Goal: Task Accomplishment & Management: Manage account settings

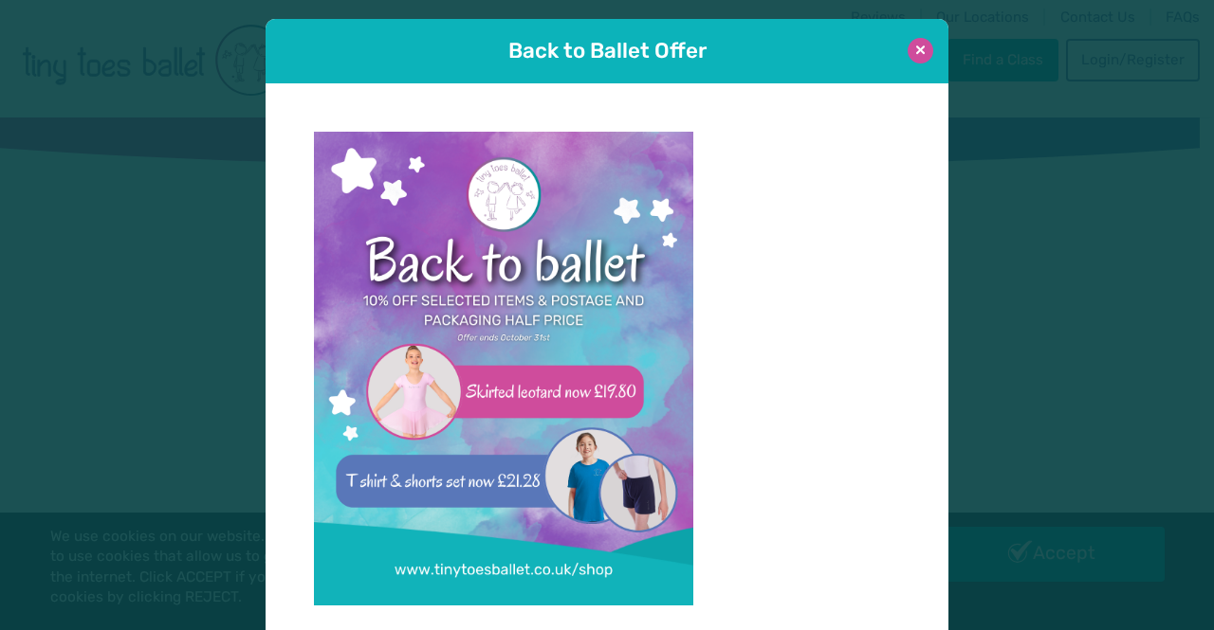
click at [912, 52] on button at bounding box center [920, 51] width 26 height 26
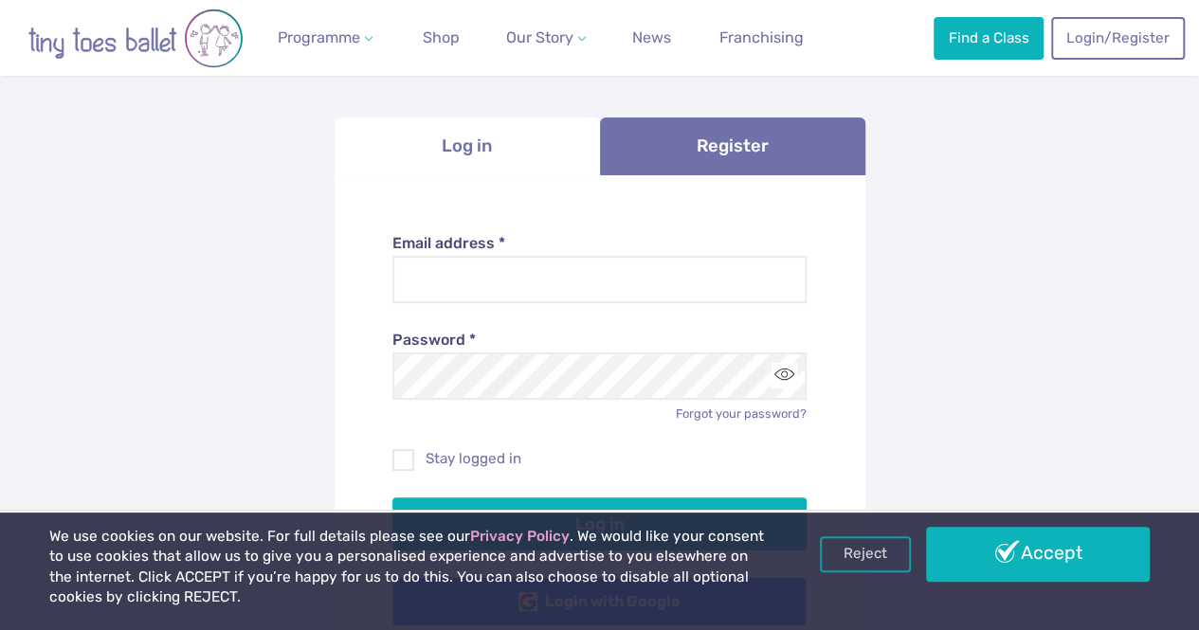
scroll to position [190, 0]
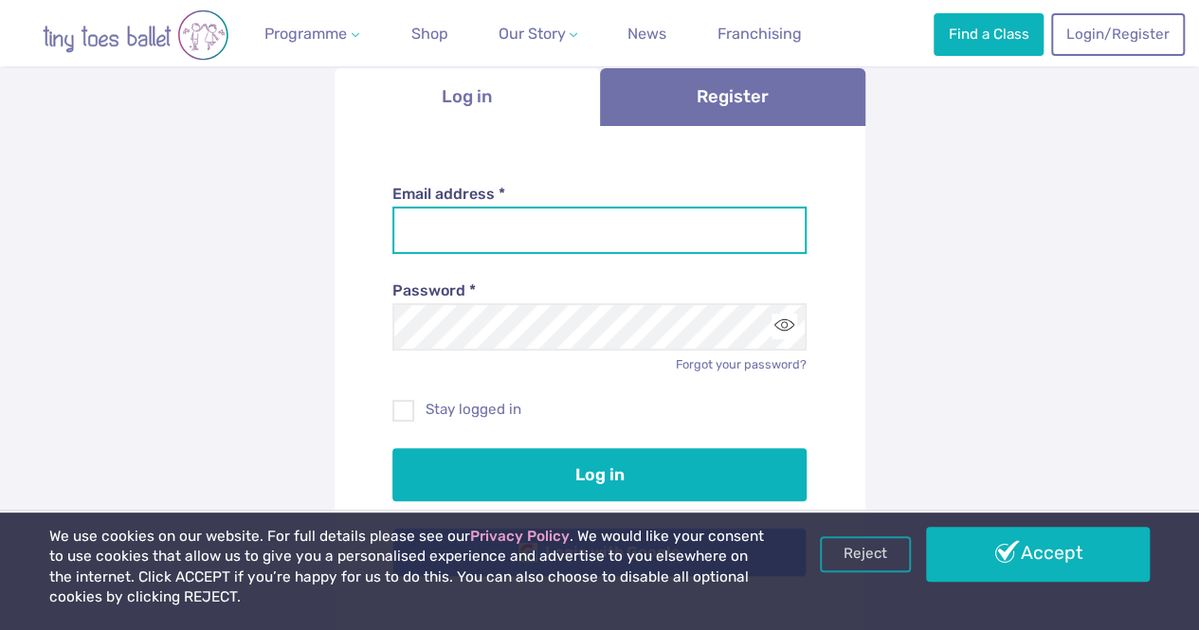
click at [624, 226] on input "Email address *" at bounding box center [600, 230] width 414 height 47
type input "**********"
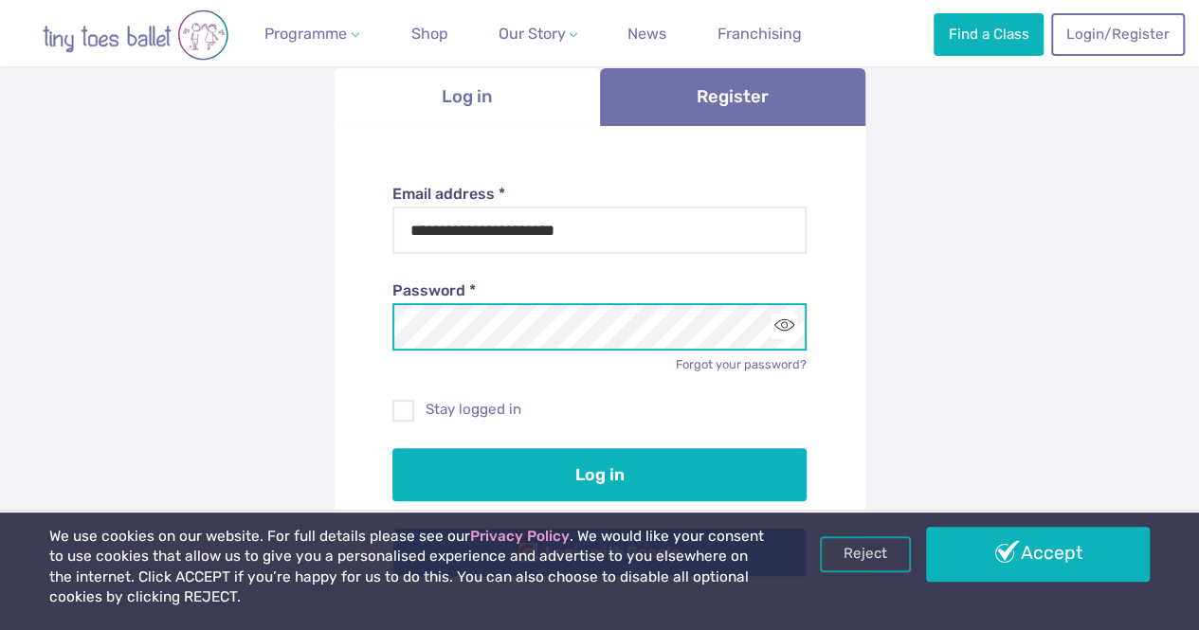
click at [393, 448] on button "Log in" at bounding box center [600, 474] width 414 height 53
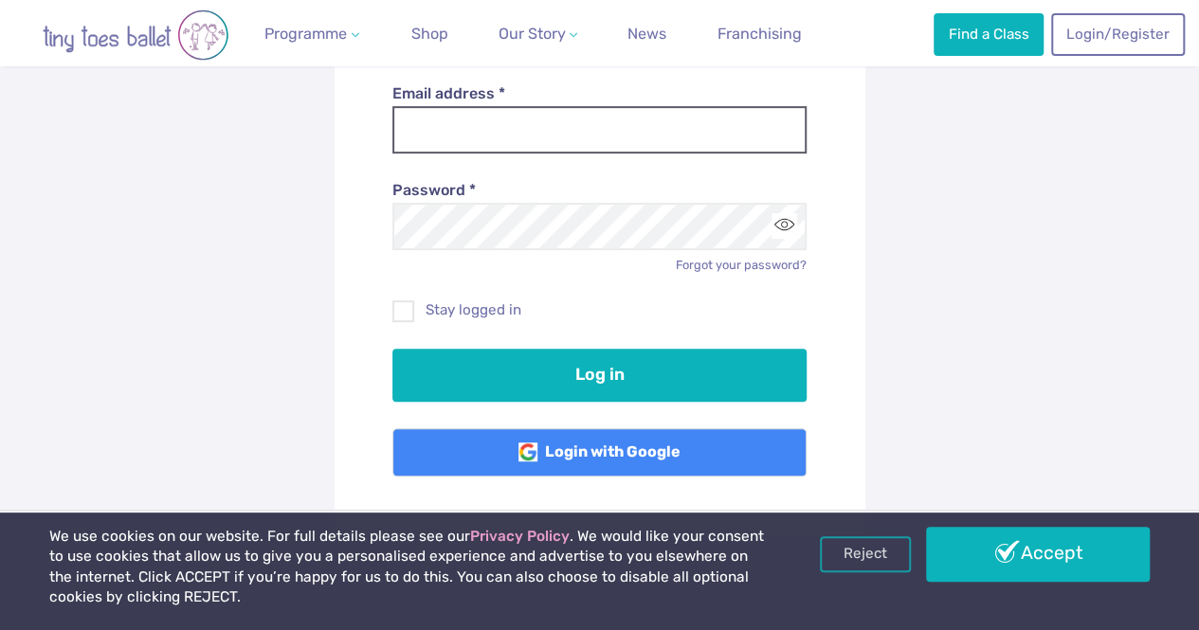
scroll to position [284, 0]
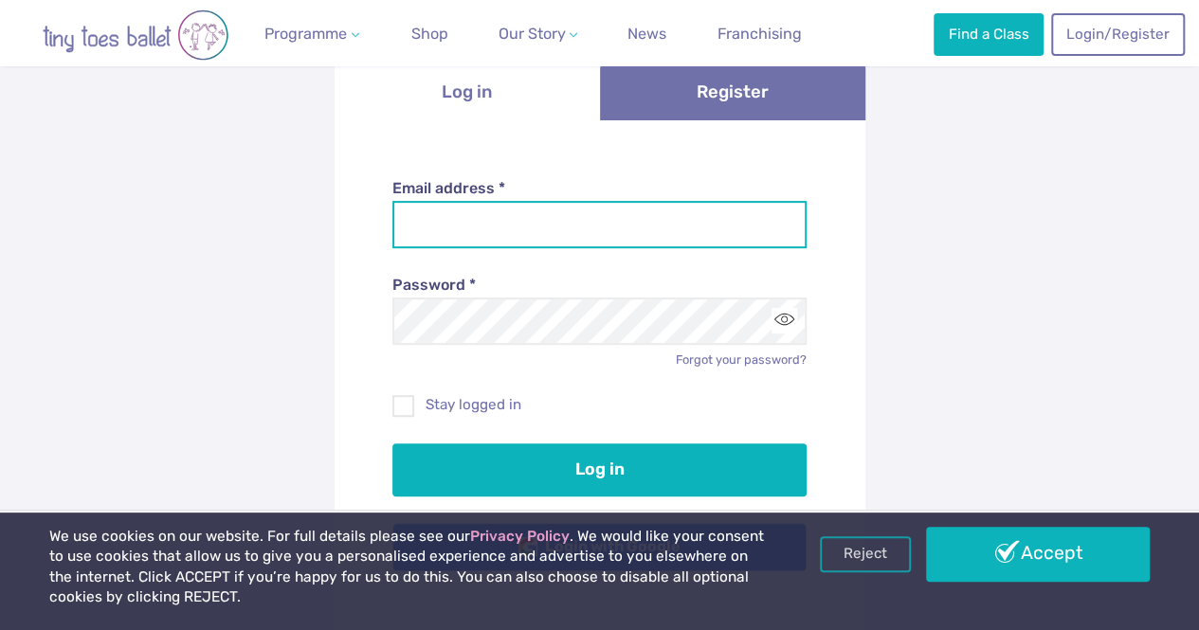
click at [557, 227] on input "Email address *" at bounding box center [600, 224] width 414 height 47
type input "**********"
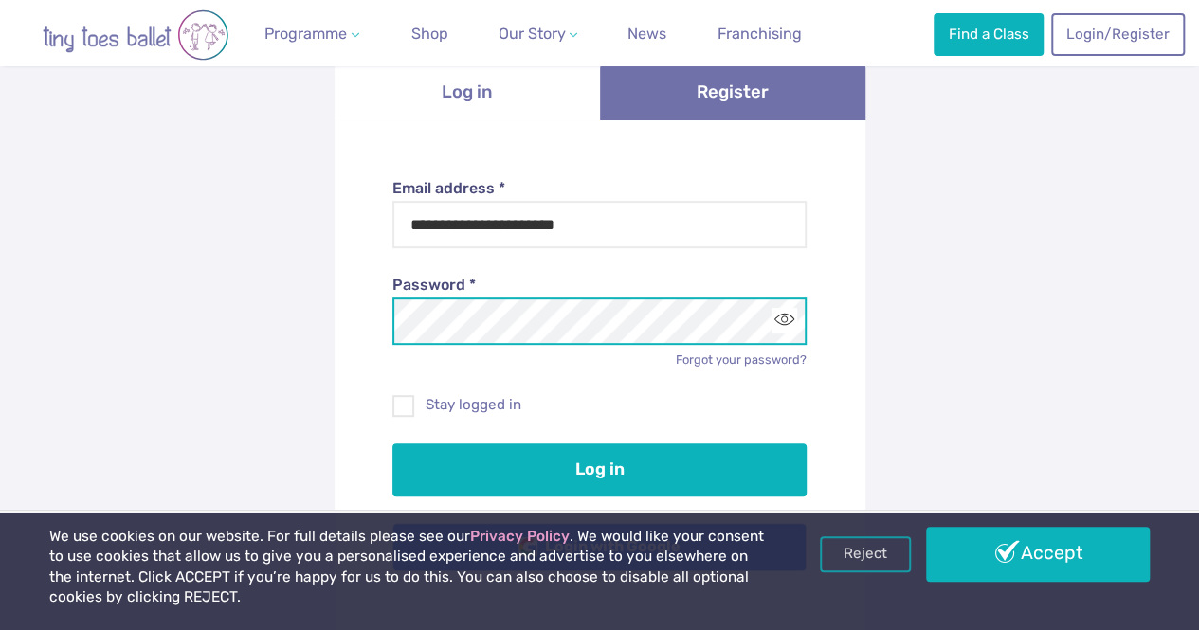
click at [393, 444] on button "Log in" at bounding box center [600, 470] width 414 height 53
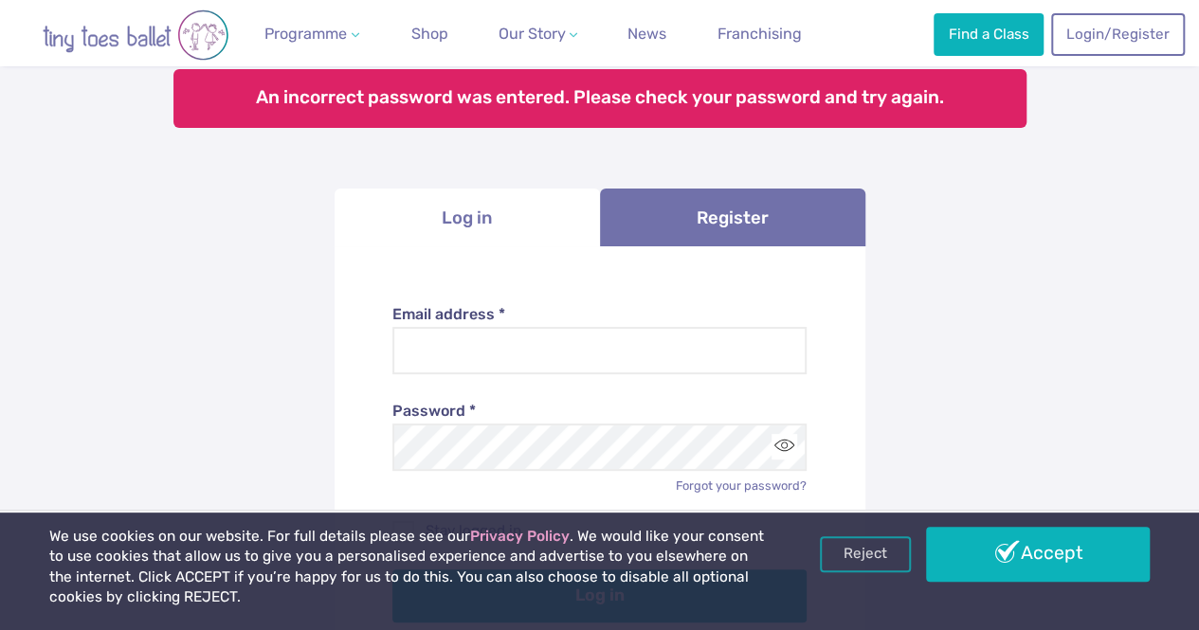
scroll to position [284, 0]
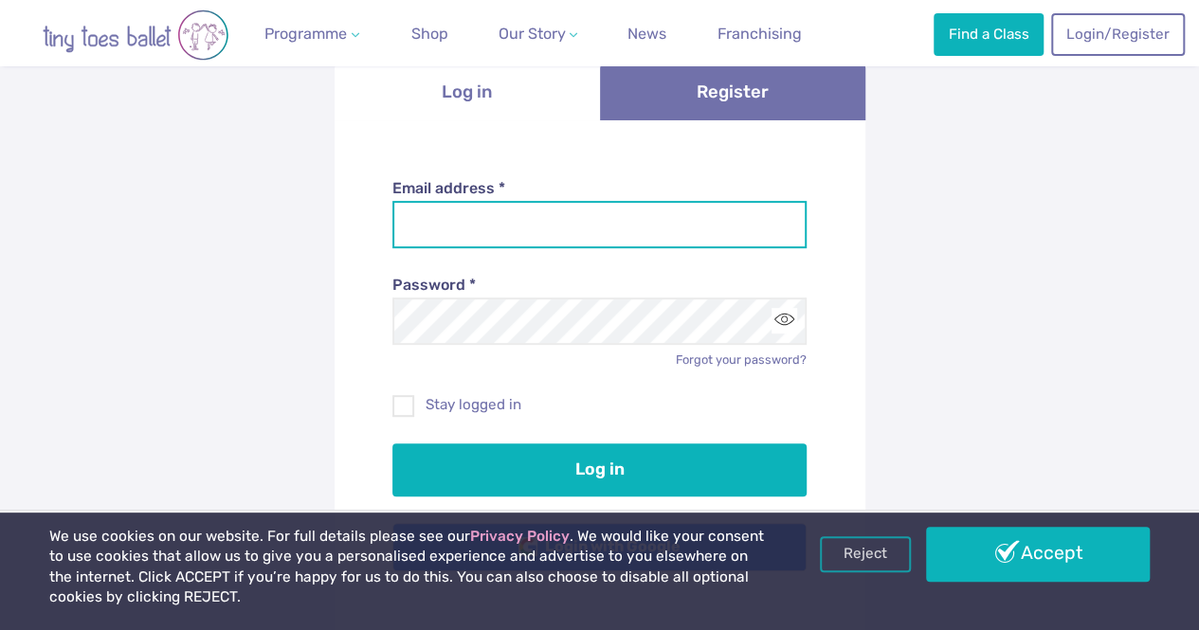
click at [549, 232] on input "Email address *" at bounding box center [600, 224] width 414 height 47
type input "**********"
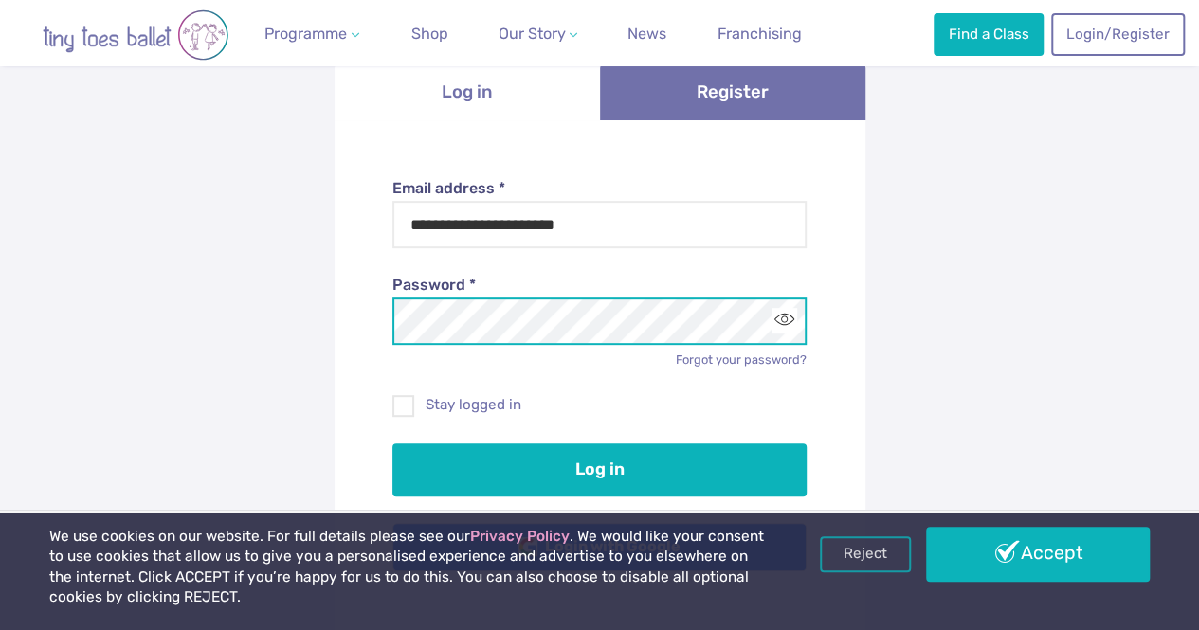
click at [393, 444] on button "Log in" at bounding box center [600, 470] width 414 height 53
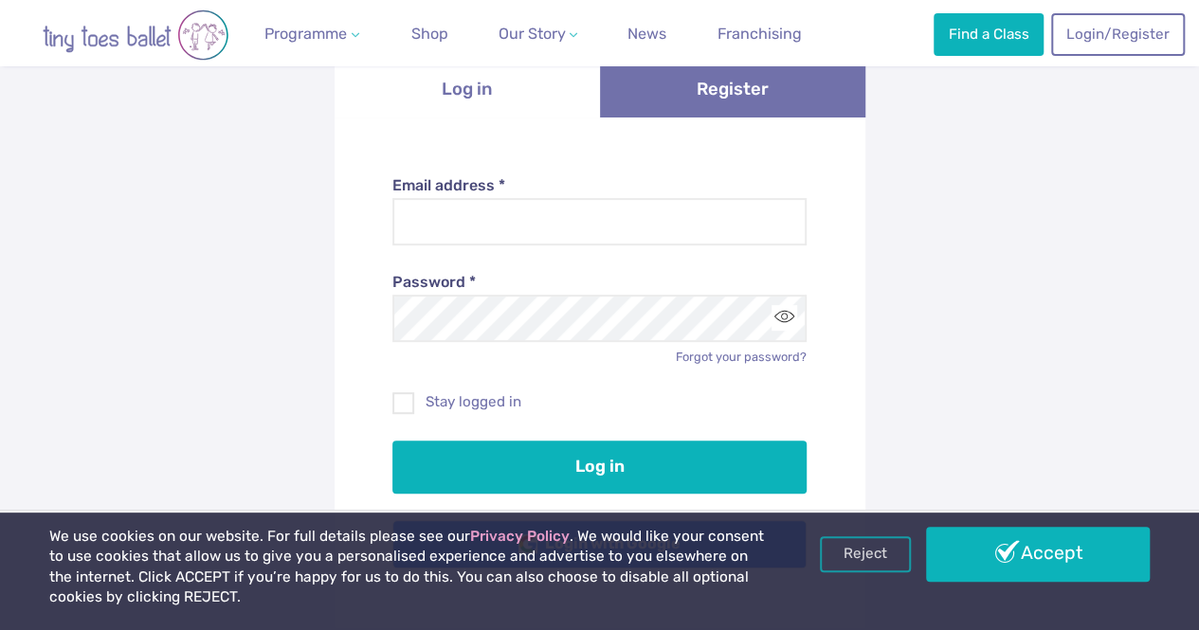
scroll to position [379, 0]
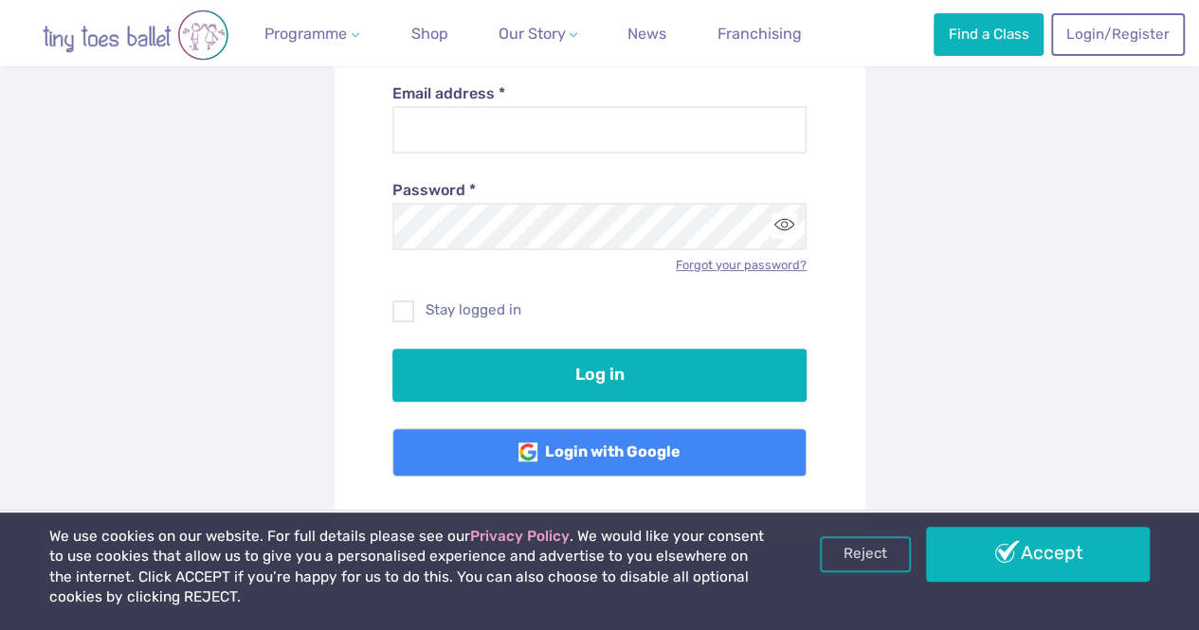
click at [787, 265] on link "Forgot your password?" at bounding box center [741, 265] width 131 height 14
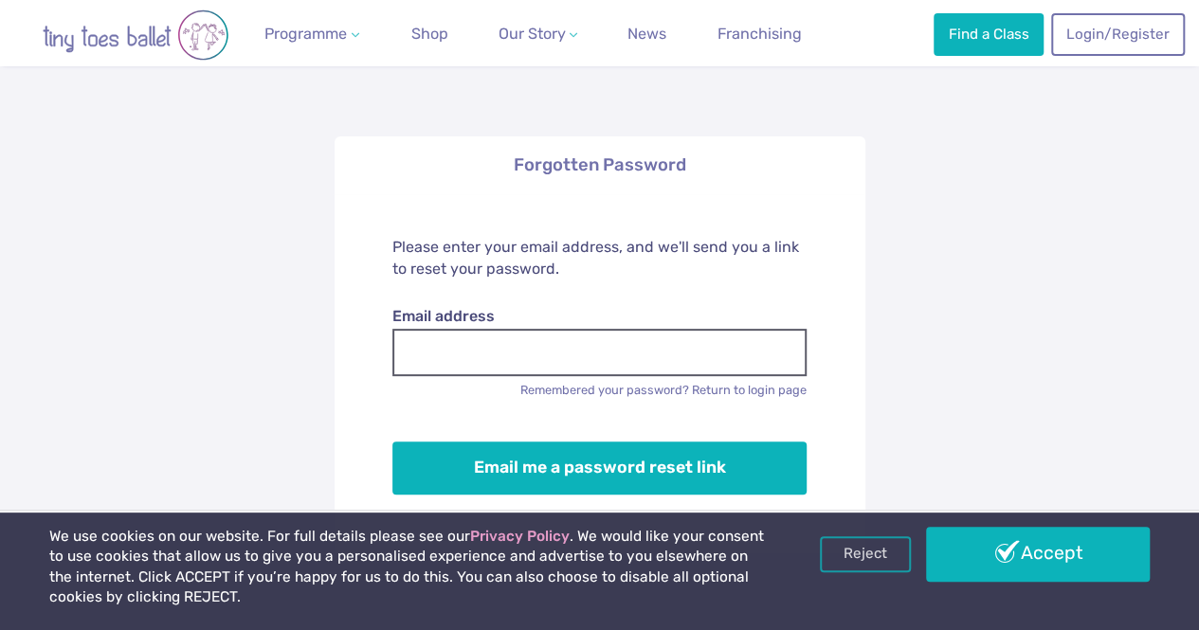
scroll to position [190, 0]
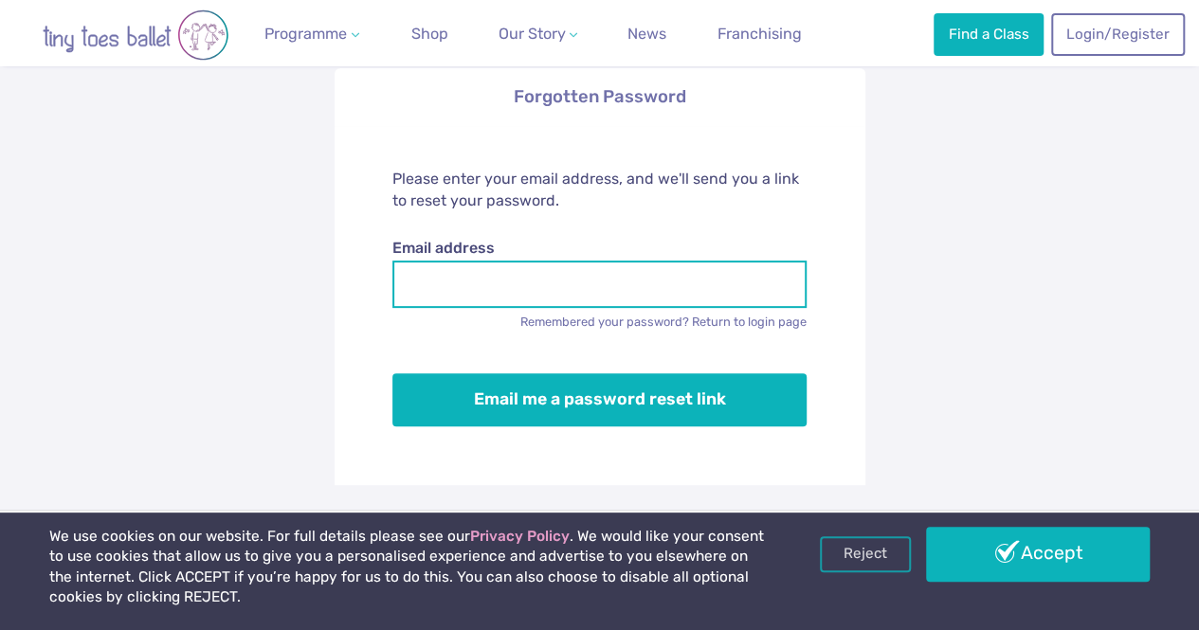
click at [660, 270] on input "Email address" at bounding box center [600, 284] width 414 height 47
type input "**********"
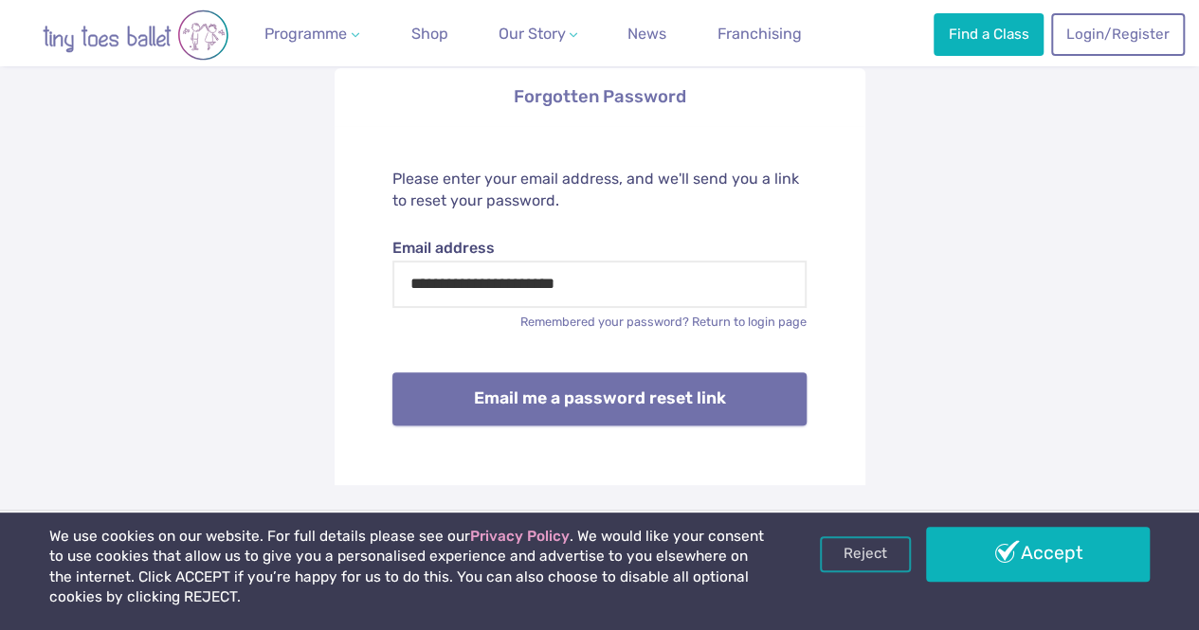
click at [648, 390] on button "Email me a password reset link" at bounding box center [600, 399] width 414 height 53
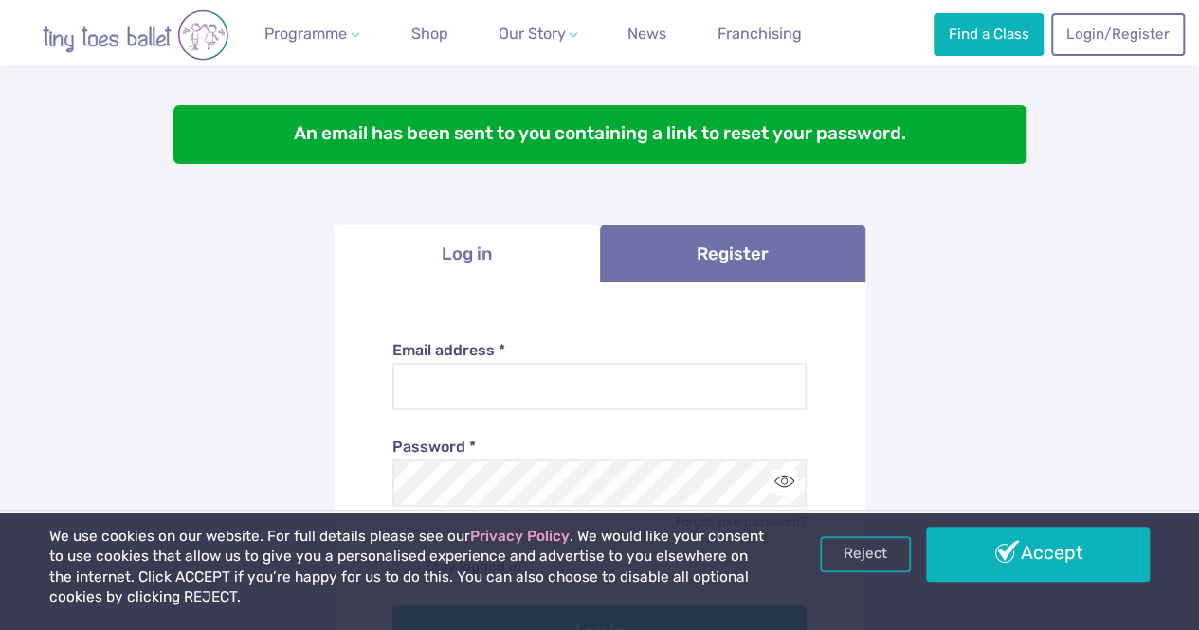
scroll to position [190, 0]
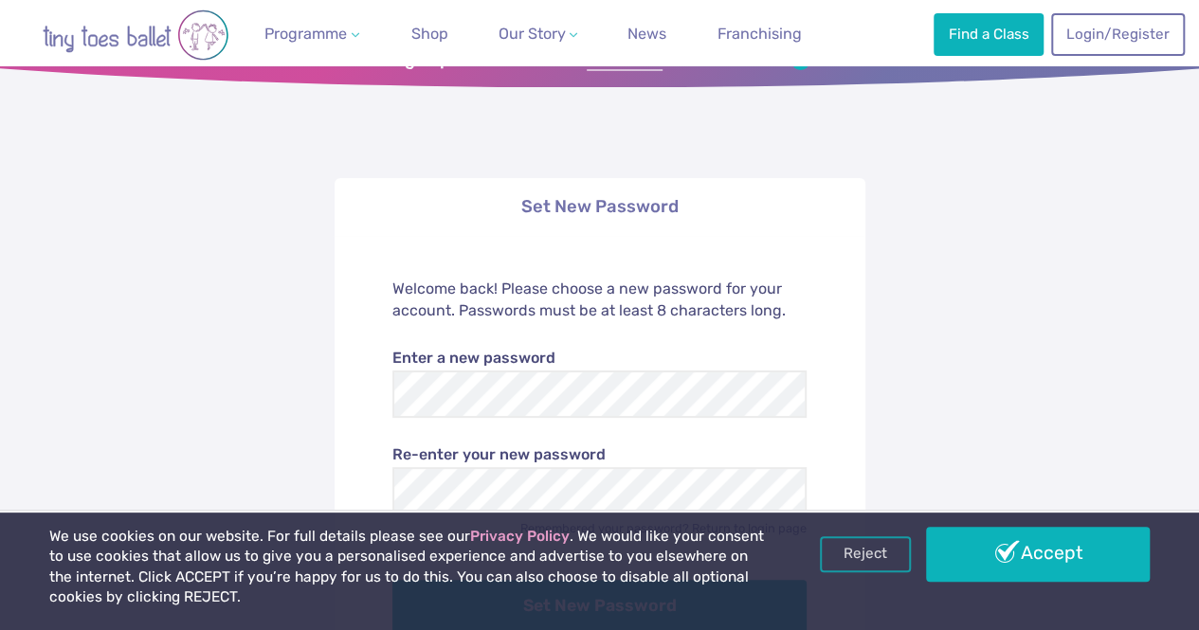
scroll to position [190, 0]
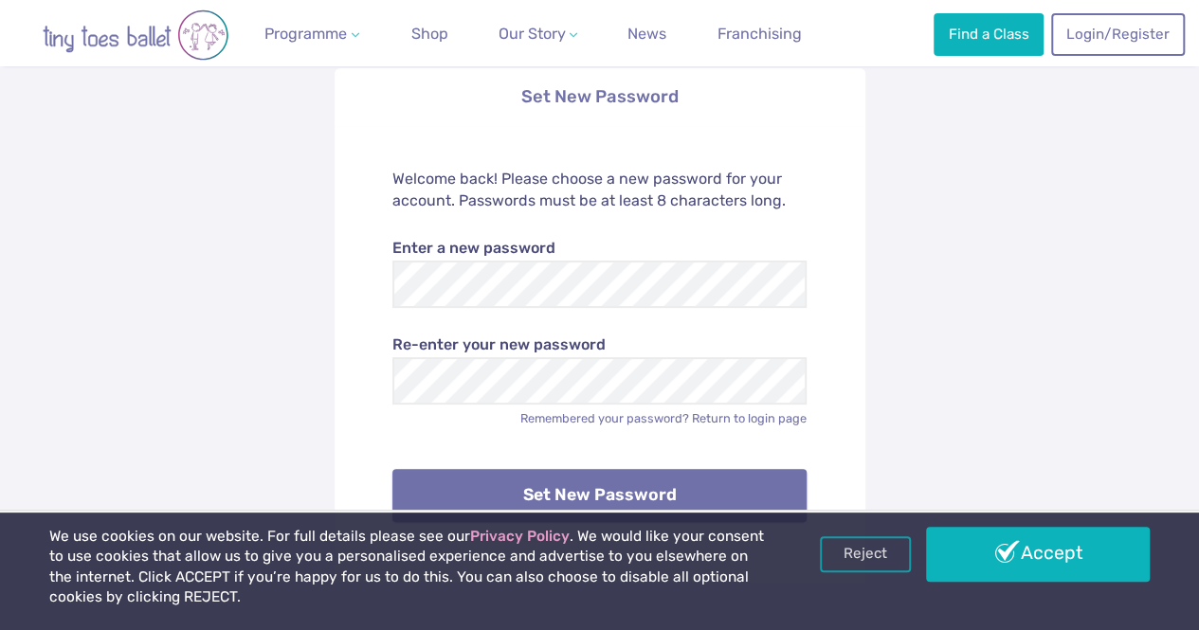
click at [590, 500] on button "Set New Password" at bounding box center [600, 495] width 414 height 53
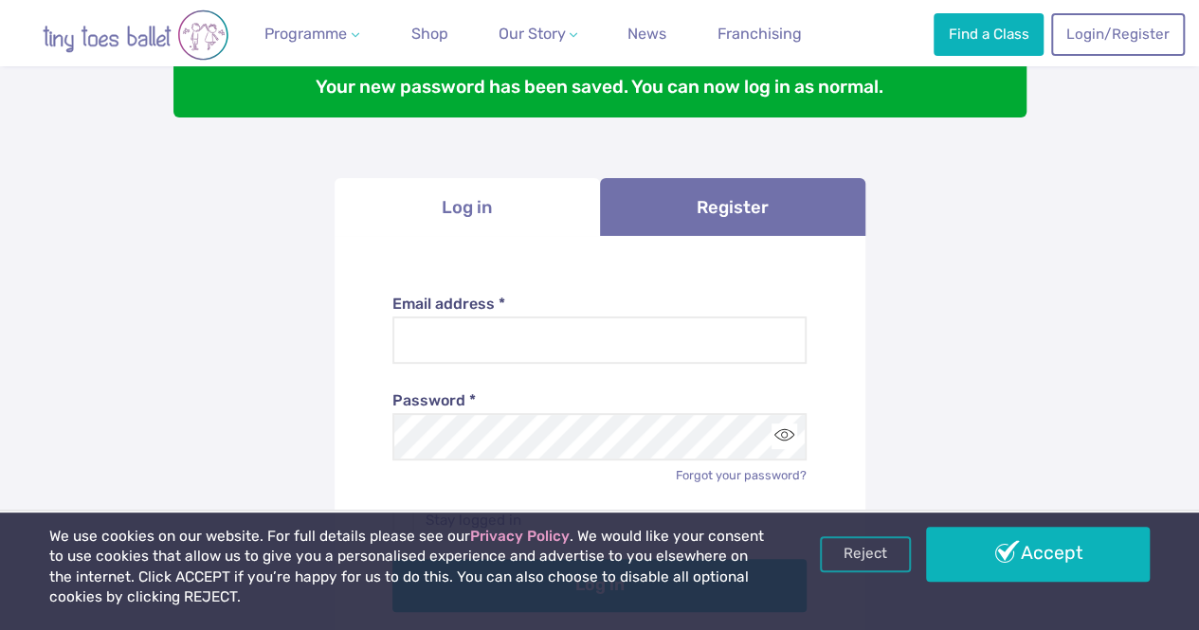
scroll to position [284, 0]
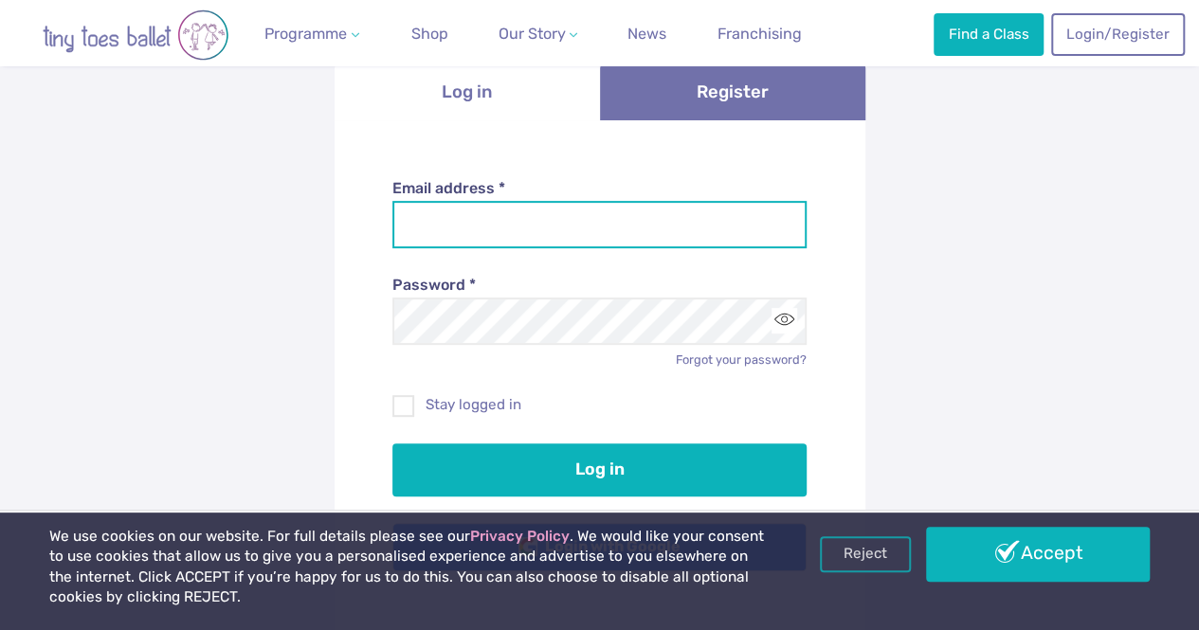
click at [643, 240] on input "Email address *" at bounding box center [600, 224] width 414 height 47
type input "**********"
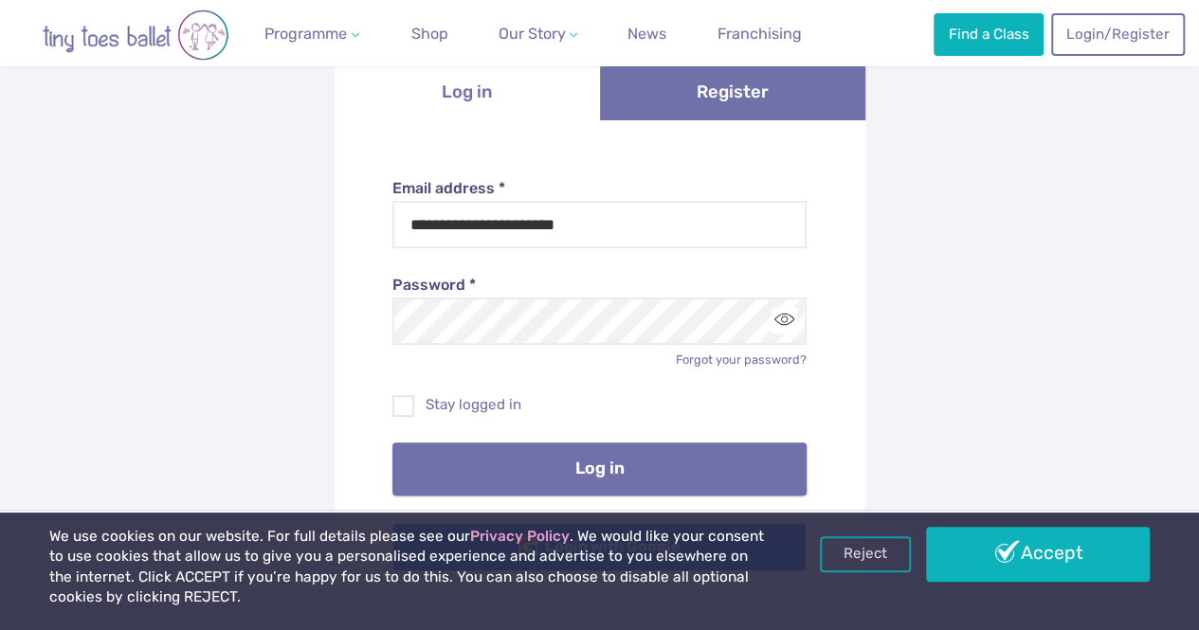
click at [688, 452] on button "Log in" at bounding box center [600, 469] width 414 height 53
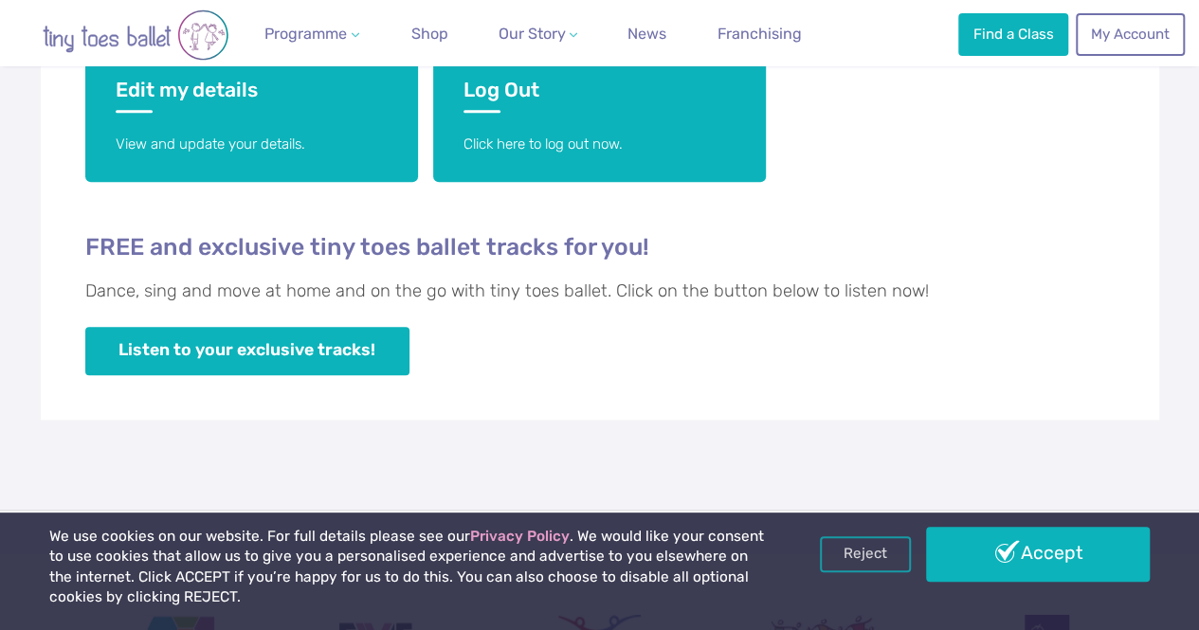
scroll to position [664, 0]
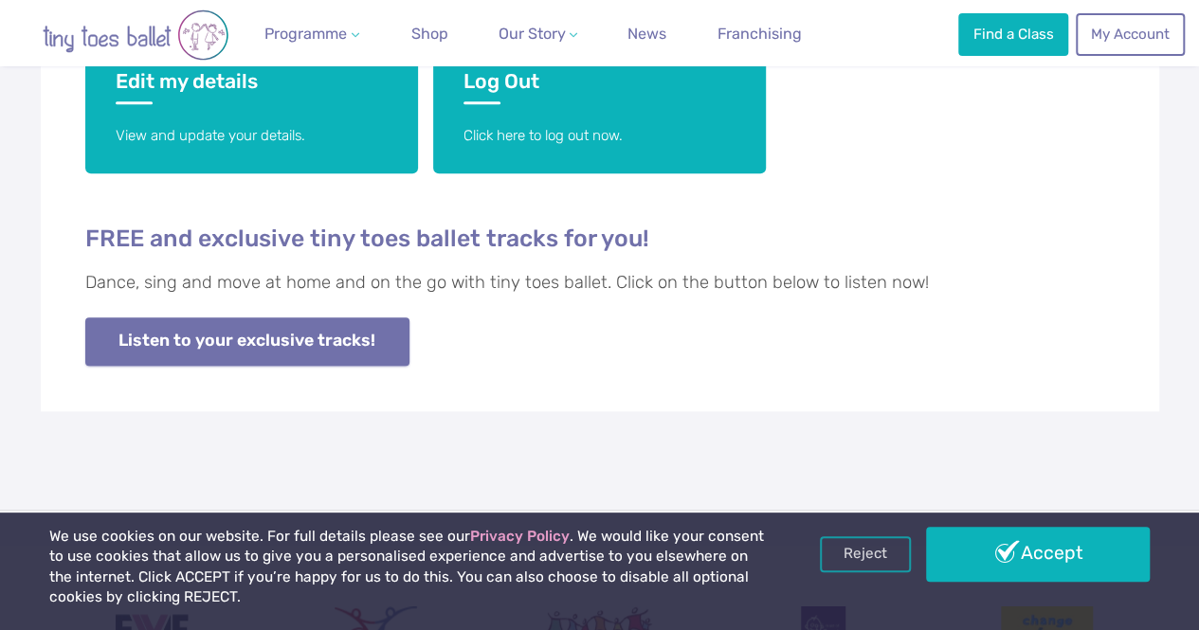
click at [290, 342] on link "Listen to your exclusive tracks!" at bounding box center [247, 342] width 324 height 48
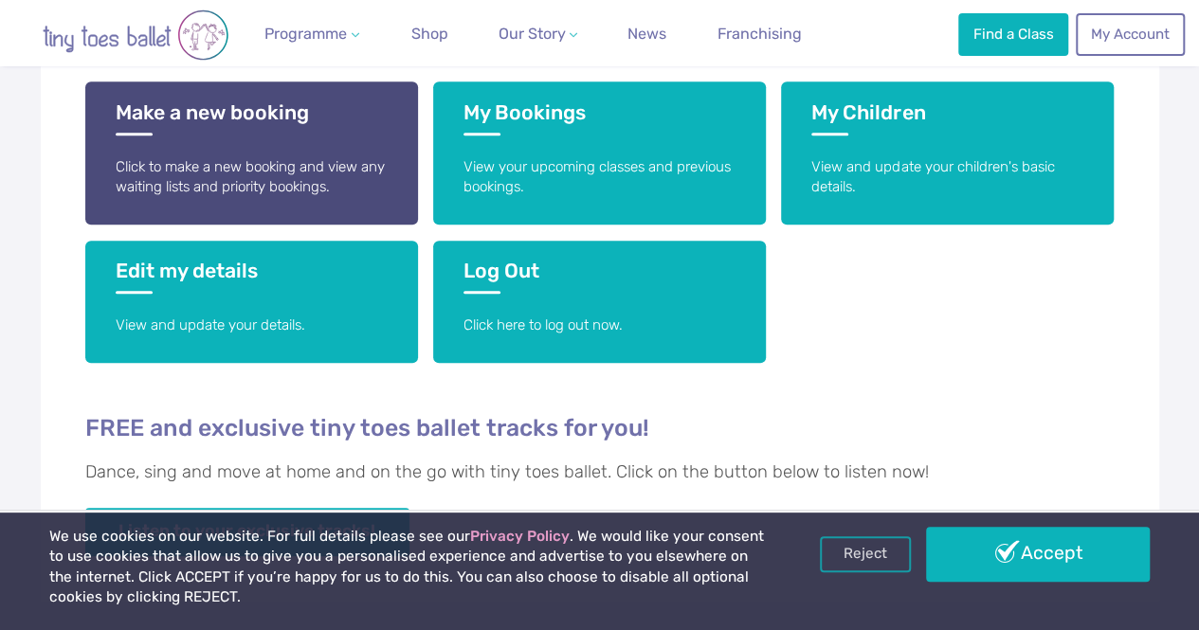
scroll to position [379, 0]
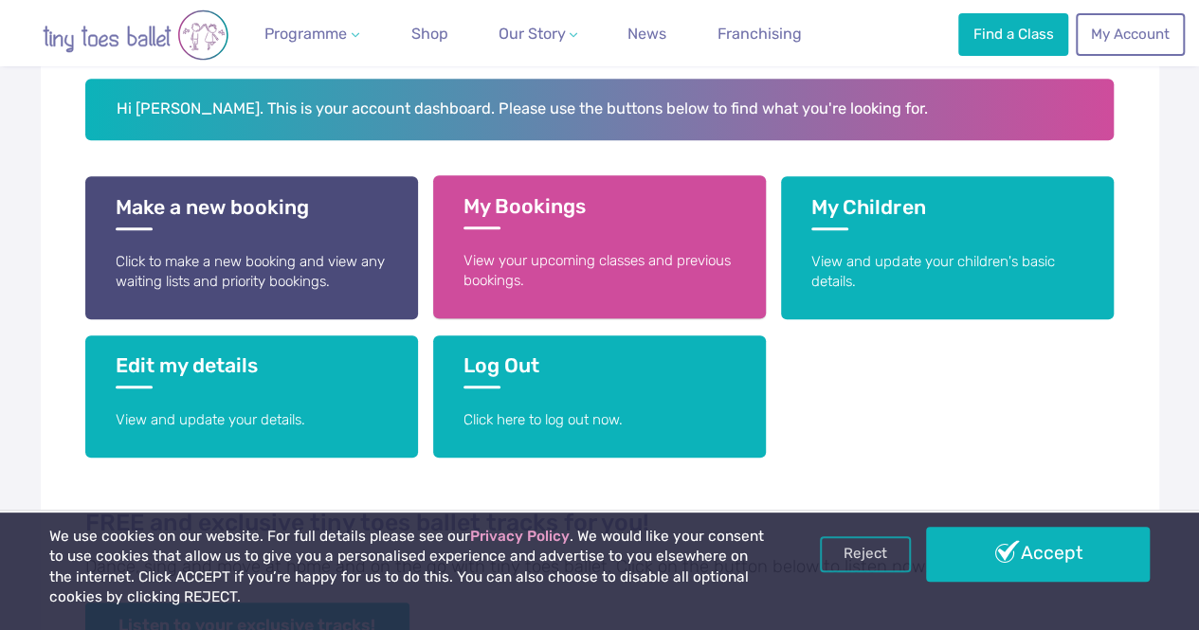
click at [509, 240] on link "My Bookings View your upcoming classes and previous bookings." at bounding box center [599, 246] width 333 height 143
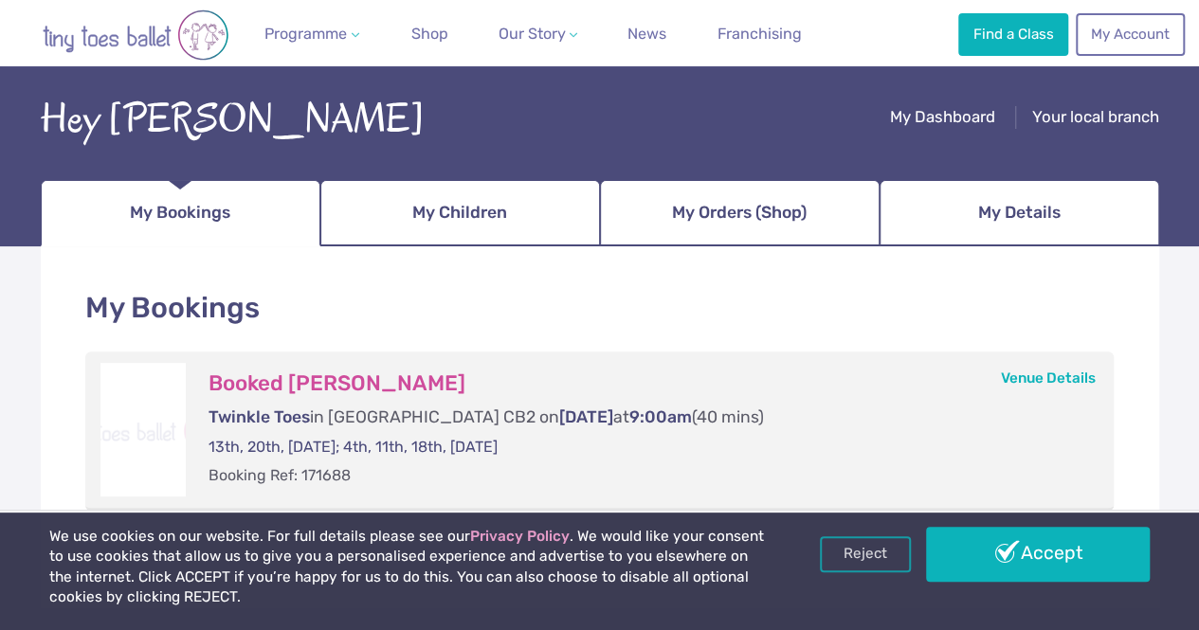
scroll to position [284, 0]
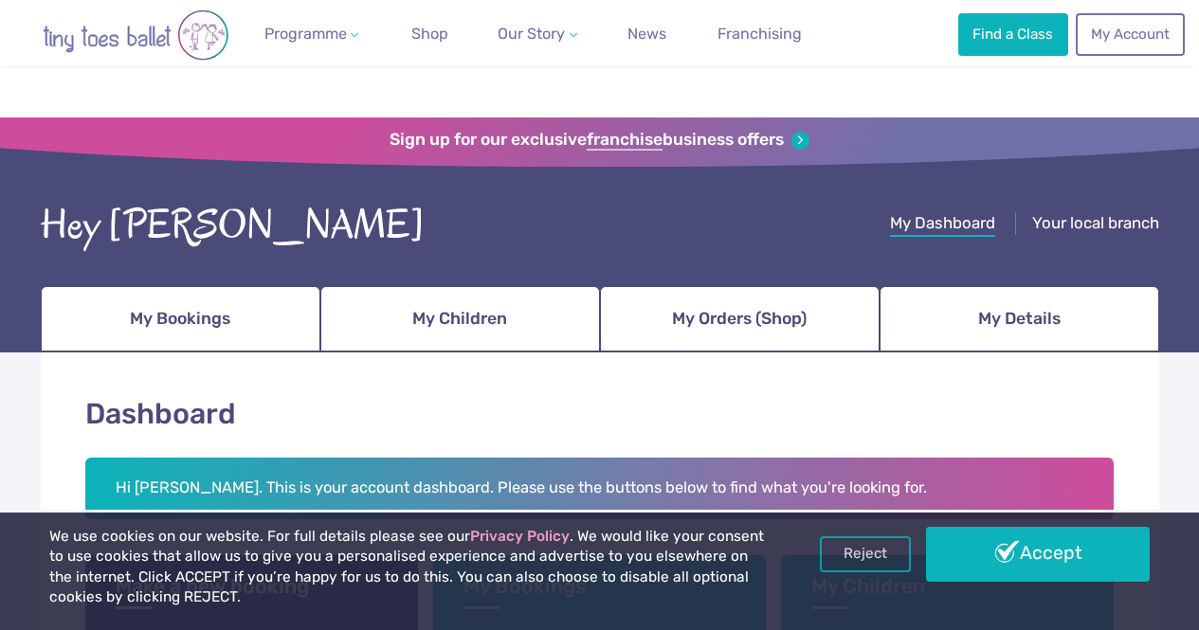
scroll to position [379, 0]
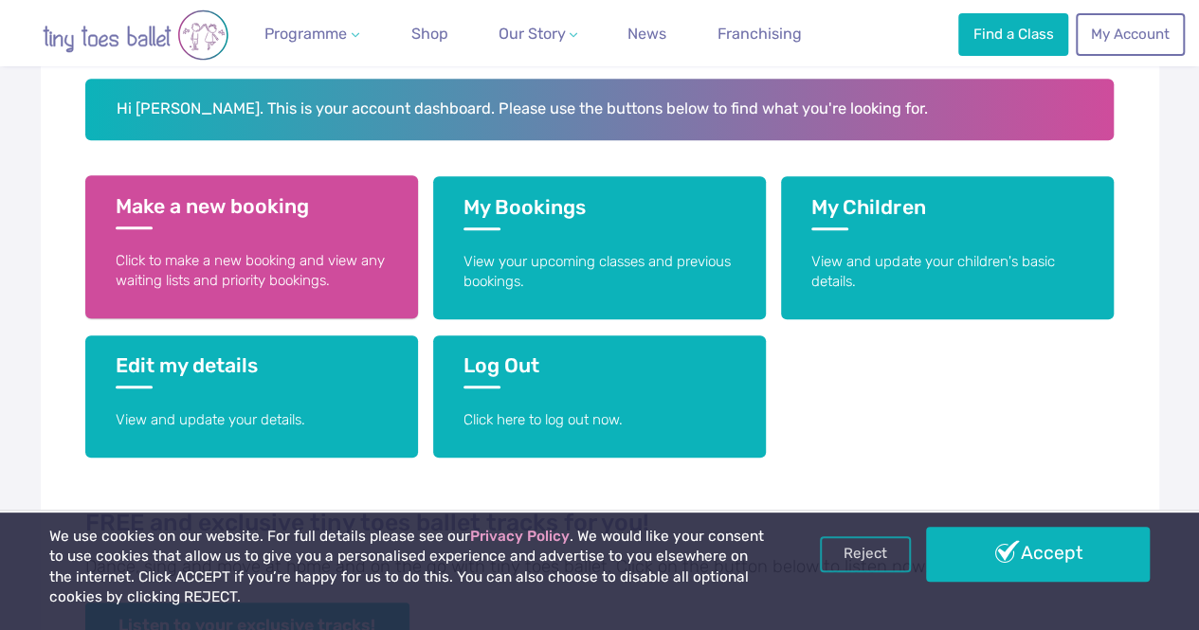
click at [290, 242] on link "Make a new booking Click to make a new booking and view any waiting lists and p…" at bounding box center [251, 246] width 333 height 143
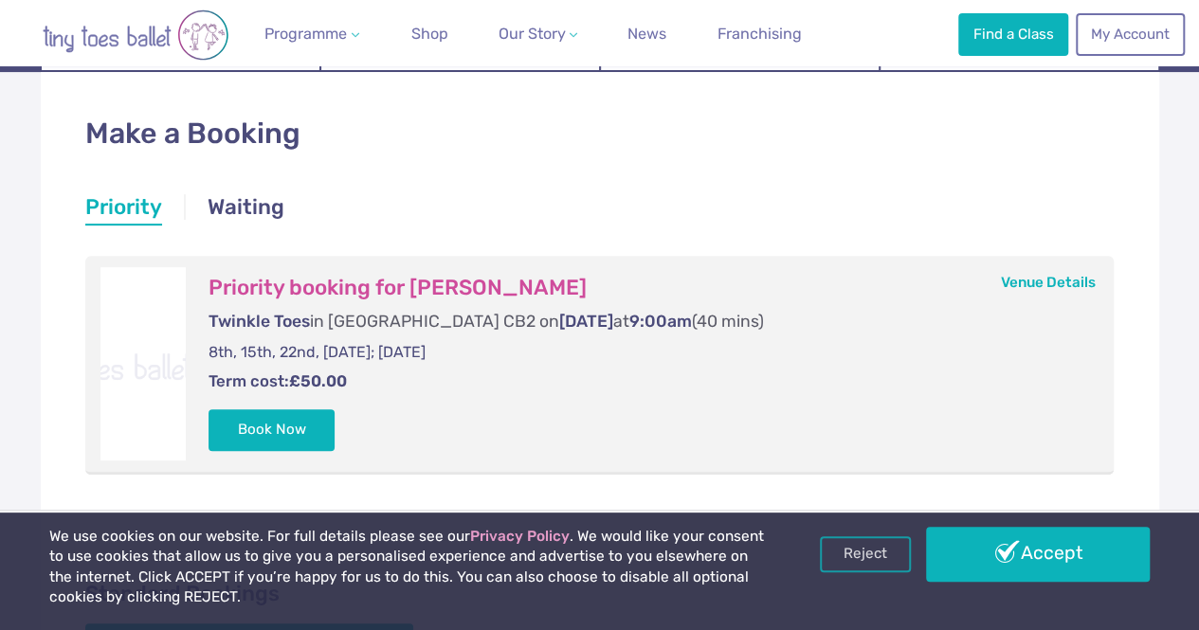
scroll to position [284, 0]
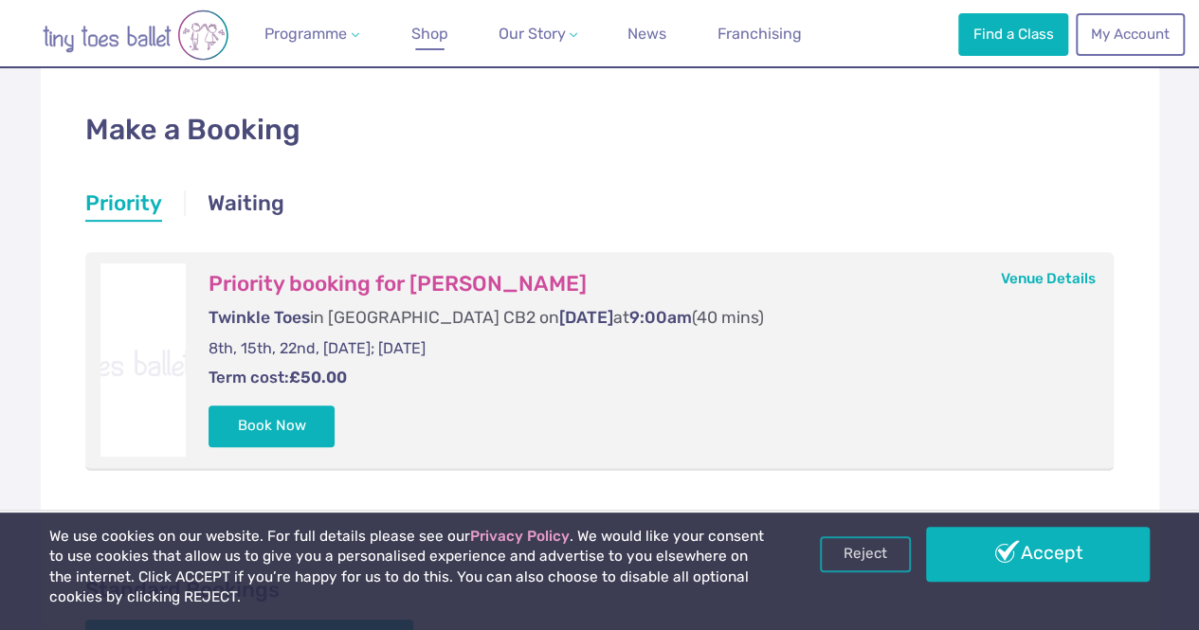
click at [424, 33] on span "Shop" at bounding box center [429, 34] width 37 height 18
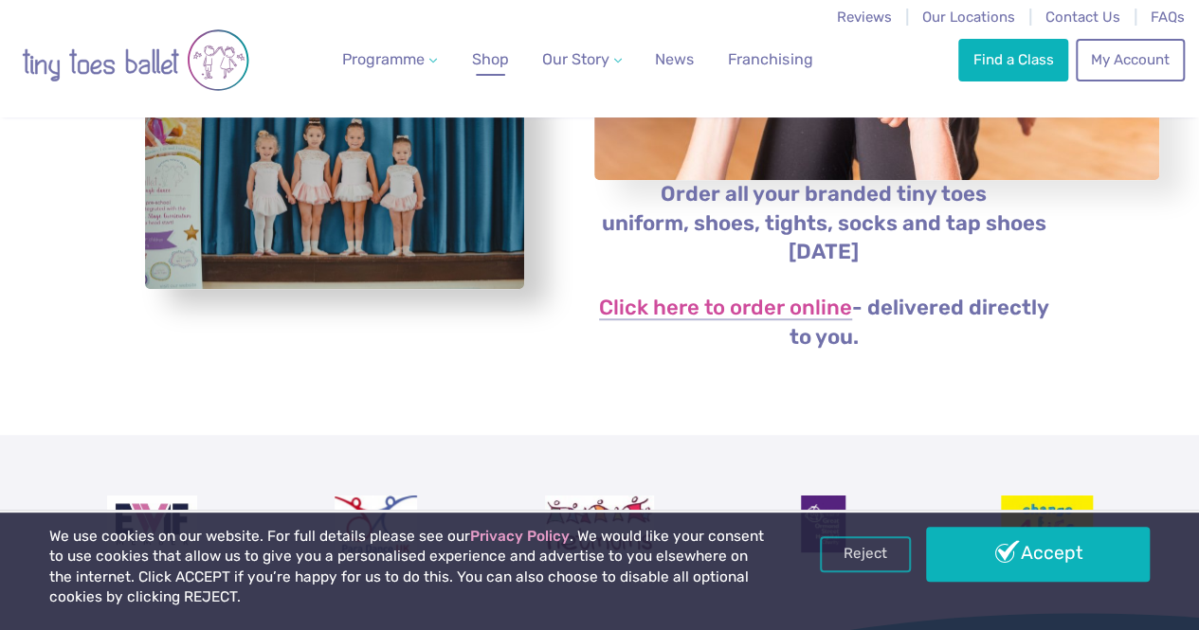
scroll to position [474, 0]
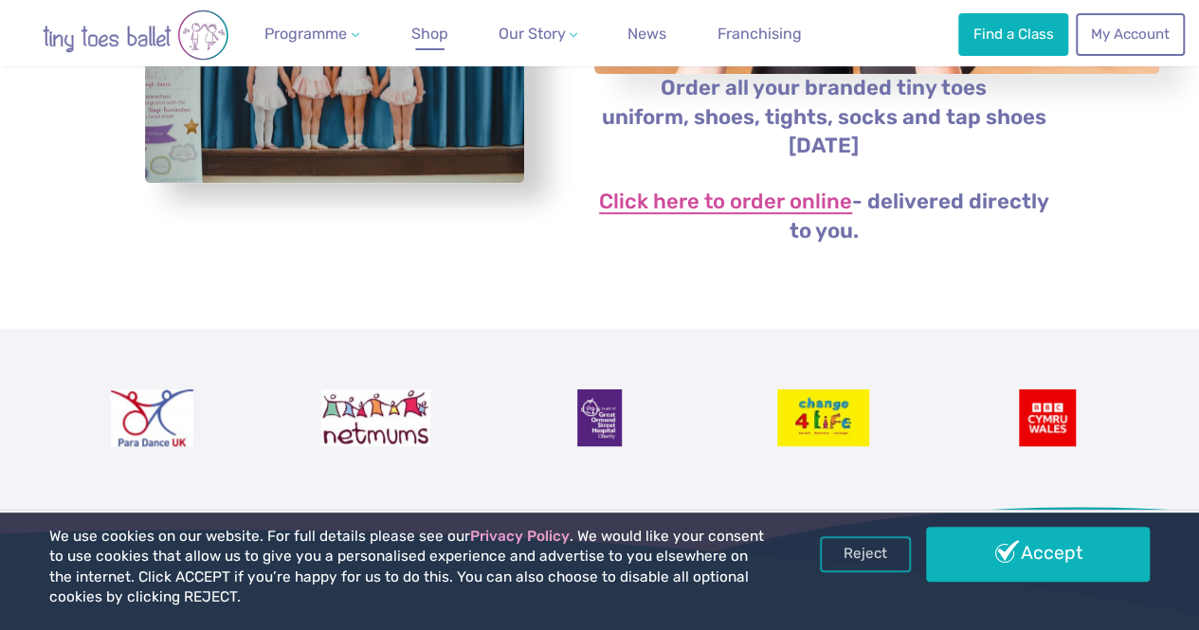
click at [694, 214] on link "Click here to order online" at bounding box center [725, 203] width 253 height 23
